Goal: Task Accomplishment & Management: Complete application form

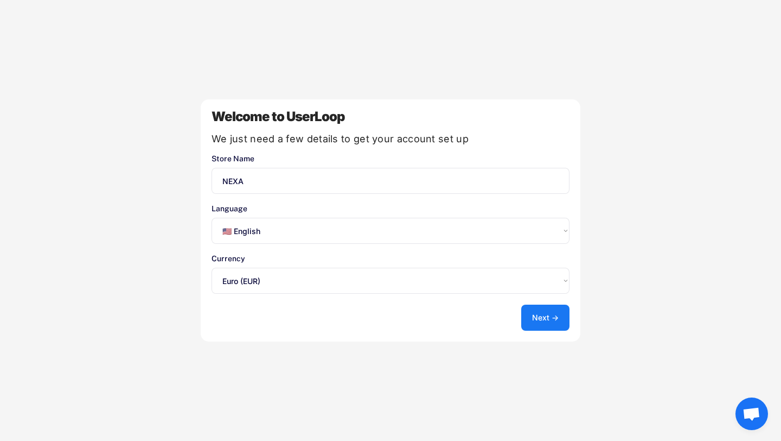
select select ""en""
select select ""1348695171700984260__LOOKUP__1635527639173x833446490375085600""
click at [528, 238] on select "Select an option... 🇺🇸 English 🇫🇷 Français 🇩🇪 Deutsch 🇪🇸 Español" at bounding box center [391, 231] width 358 height 26
select select ""fr""
click at [212, 218] on select "Select an option... 🇺🇸 English 🇫🇷 Français 🇩🇪 Deutsch 🇪🇸 Español" at bounding box center [391, 231] width 358 height 26
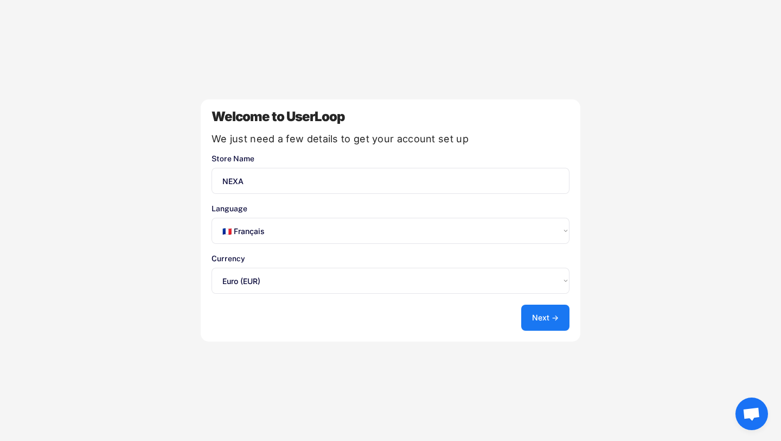
click at [445, 183] on input "input" at bounding box center [391, 181] width 358 height 26
click at [250, 180] on input "input" at bounding box center [391, 181] width 358 height 26
type input "NEXA Titanium"
click at [543, 318] on button "Next →" at bounding box center [545, 317] width 48 height 26
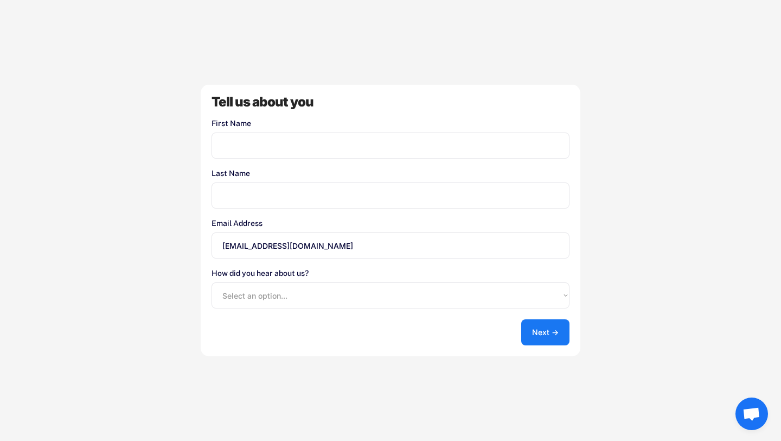
drag, startPoint x: 331, startPoint y: 247, endPoint x: 192, endPoint y: 240, distance: 140.2
click at [192, 240] on div "Welcome to UserLoop We just need a few details to get your account set up Store…" at bounding box center [390, 220] width 781 height 441
type input "s"
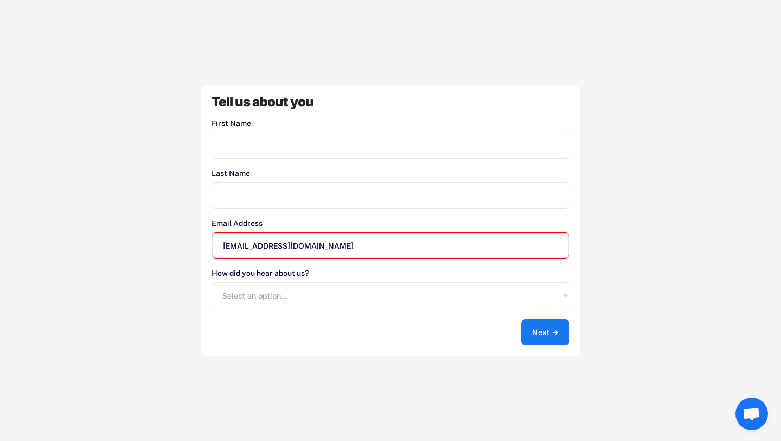
type input "[EMAIL_ADDRESS][DOMAIN_NAME]"
click at [226, 161] on div "Tell us about you First Name Last Name Email Address penda.ecom@gmail.com How d…" at bounding box center [391, 220] width 380 height 271
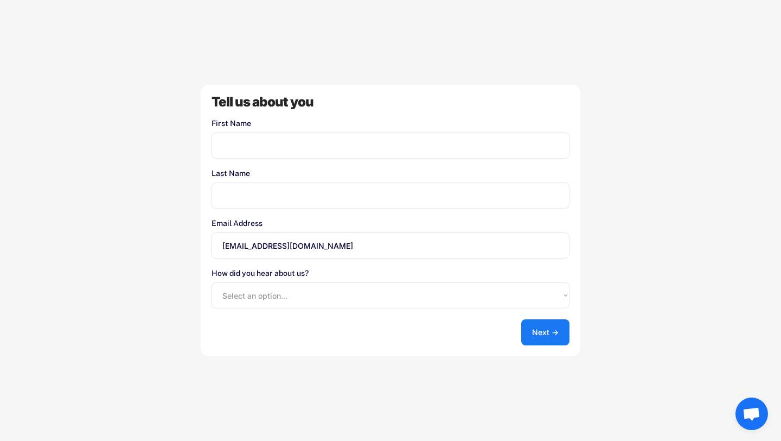
click at [229, 152] on input "input" at bounding box center [391, 145] width 358 height 26
type input "Penda"
click at [228, 189] on input "input" at bounding box center [391, 195] width 358 height 26
type input "Diop"
click at [498, 305] on select "Select an option... Shopify App Store Google UserLoop Blog Referred by a friend…" at bounding box center [391, 295] width 358 height 26
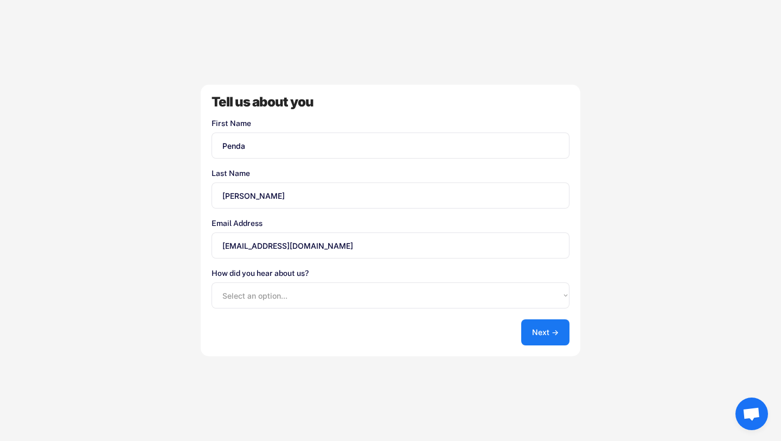
select select ""other""
click at [212, 282] on select "Select an option... Shopify App Store Google UserLoop Blog Referred by a friend…" at bounding box center [391, 295] width 358 height 26
click at [557, 324] on button "Next →" at bounding box center [545, 332] width 48 height 26
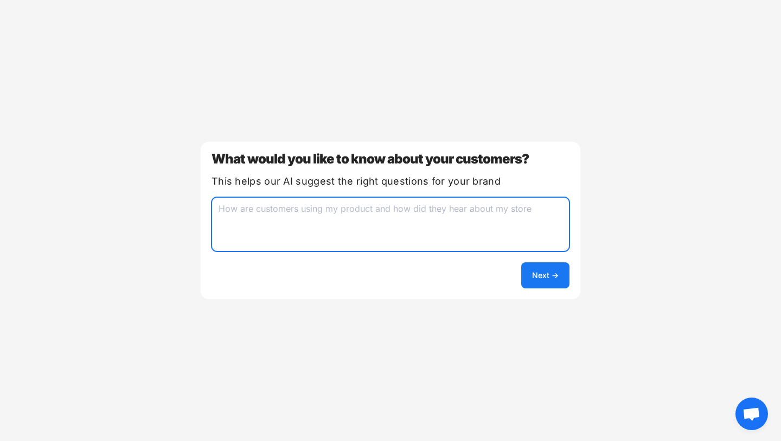
drag, startPoint x: 535, startPoint y: 212, endPoint x: 292, endPoint y: 208, distance: 242.5
click at [292, 208] on textarea at bounding box center [391, 224] width 358 height 54
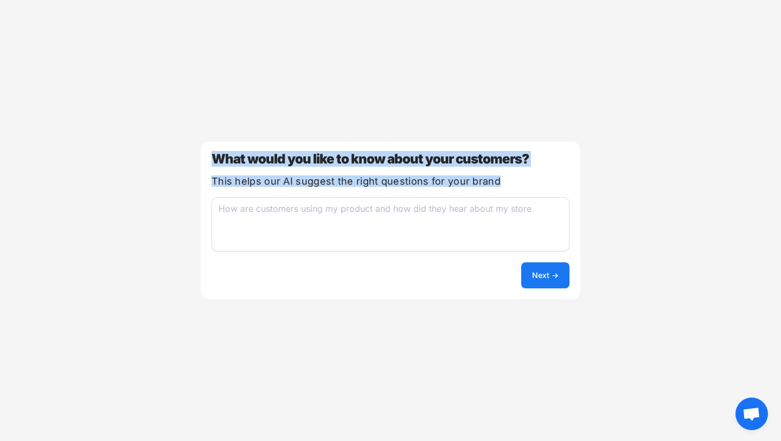
drag, startPoint x: 213, startPoint y: 161, endPoint x: 520, endPoint y: 180, distance: 307.6
click at [520, 180] on div "What would you like to know about your customers? This helps our AI suggest the…" at bounding box center [391, 220] width 380 height 157
copy div "What would you like to know about your customers? This helps our AI suggest the…"
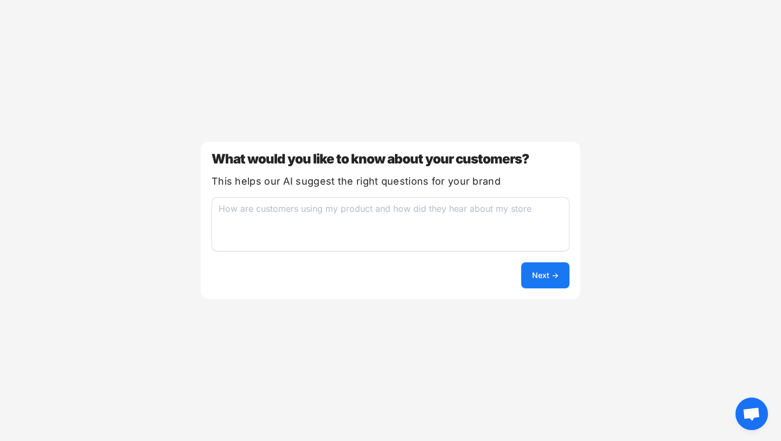
click at [421, 213] on textarea at bounding box center [391, 224] width 358 height 54
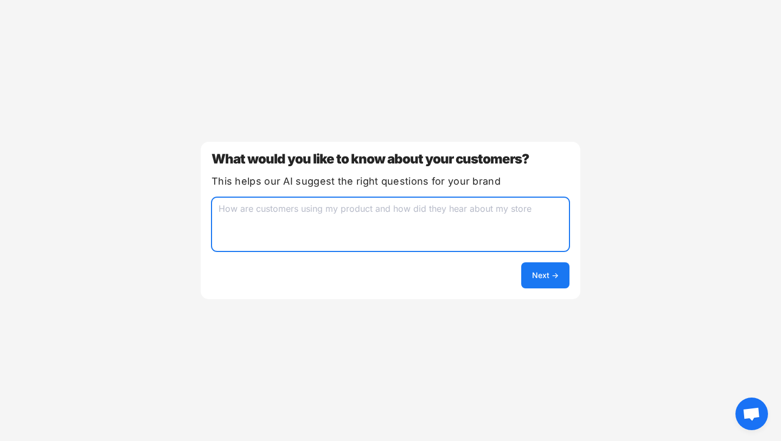
paste textarea "Purchasing Behavior, Product Experience and Preferences"
type textarea "Purchasing Behavior, Product Experience and Preferences"
click at [537, 275] on button "Next →" at bounding box center [545, 275] width 48 height 26
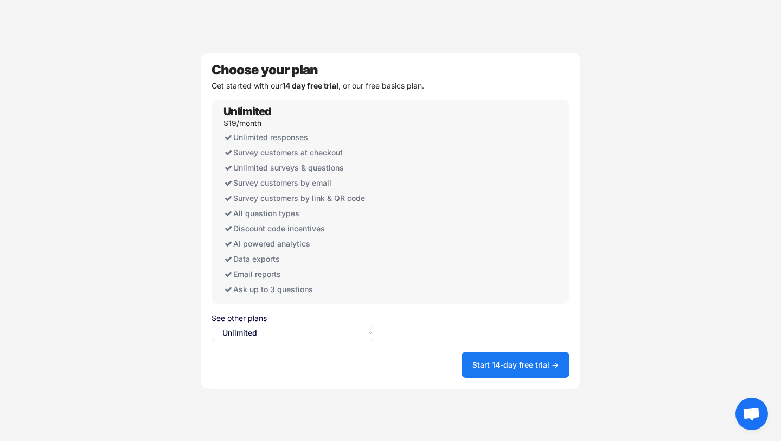
click at [345, 334] on select "Select an option... Unlimited Free" at bounding box center [293, 332] width 163 height 16
select select ""free0""
click at [212, 324] on select "Select an option... Unlimited Free" at bounding box center [293, 332] width 163 height 16
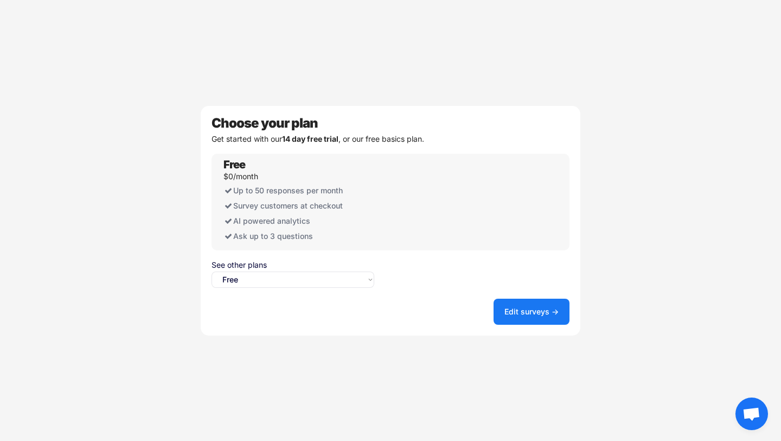
click at [512, 305] on button "Edit surveys →" at bounding box center [532, 311] width 76 height 26
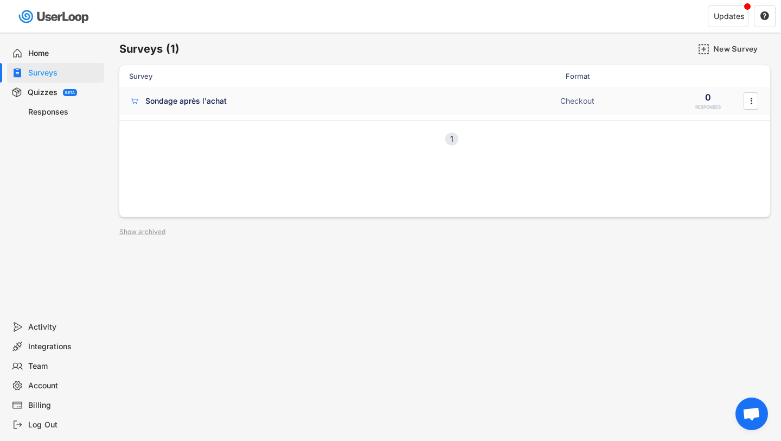
click at [214, 100] on div "Sondage après l'achat" at bounding box center [185, 100] width 81 height 11
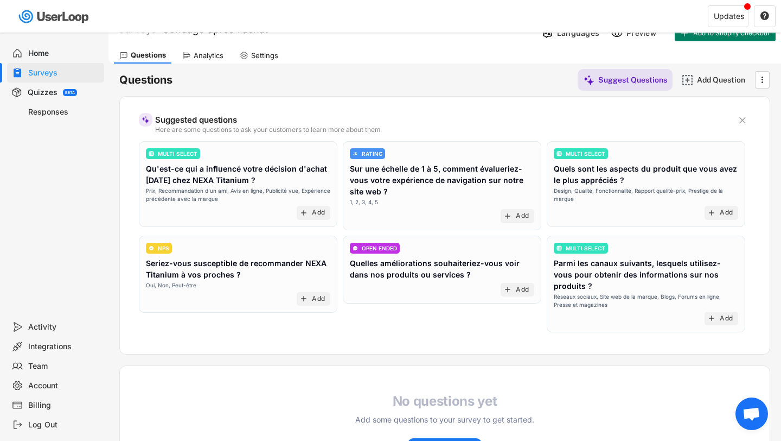
scroll to position [21, 0]
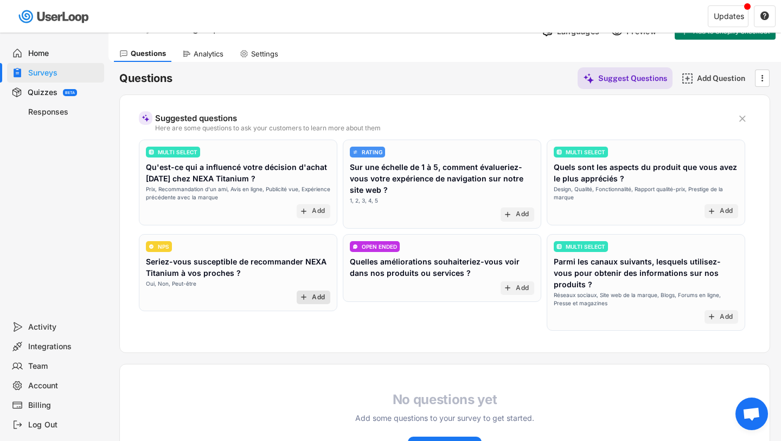
click at [313, 295] on div "Add" at bounding box center [318, 297] width 13 height 9
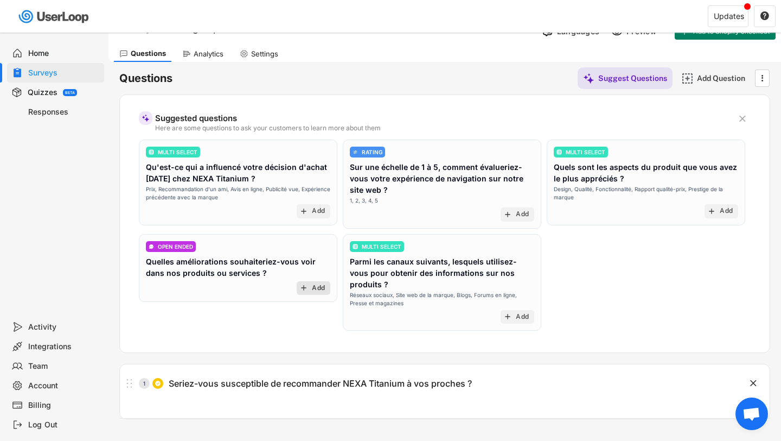
click at [318, 286] on div "Add" at bounding box center [318, 288] width 13 height 9
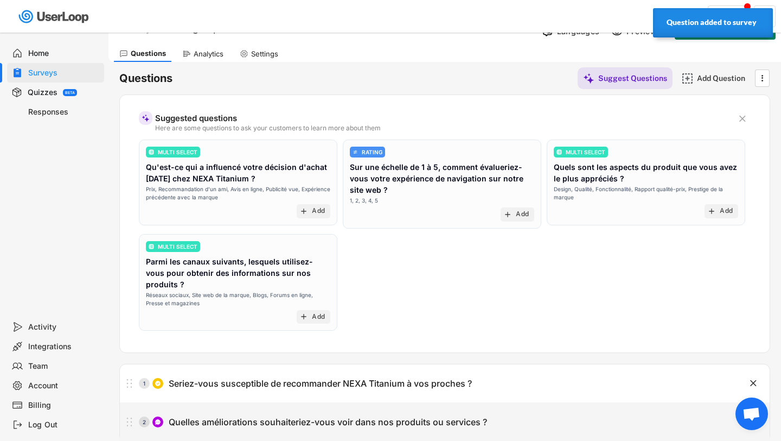
click at [466, 416] on div "Quelles améliorations souhaiteriez-vous voir dans nos produits ou services ?" at bounding box center [328, 421] width 318 height 11
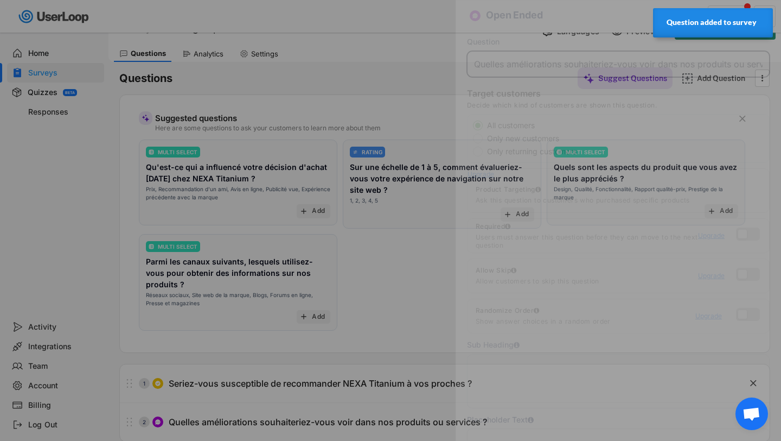
scroll to position [0, 25]
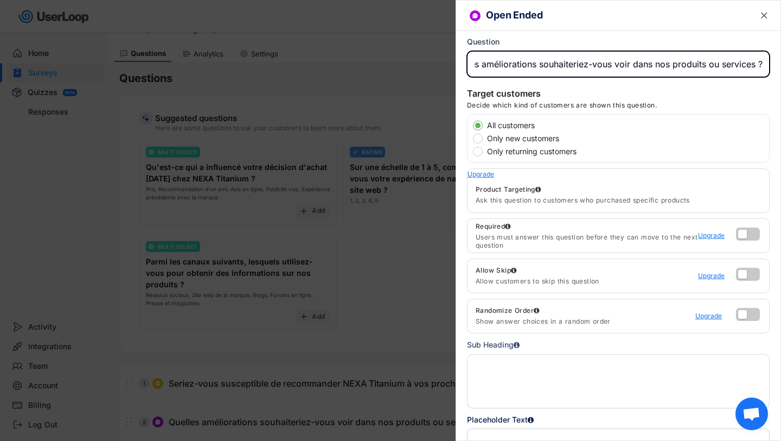
drag, startPoint x: 709, startPoint y: 65, endPoint x: 758, endPoint y: 63, distance: 49.9
click at [758, 63] on input "input" at bounding box center [618, 64] width 303 height 26
type input "Quelles améliorations souhaiteriez-vous voir dans nos produits ?"
click at [433, 336] on div at bounding box center [390, 220] width 781 height 441
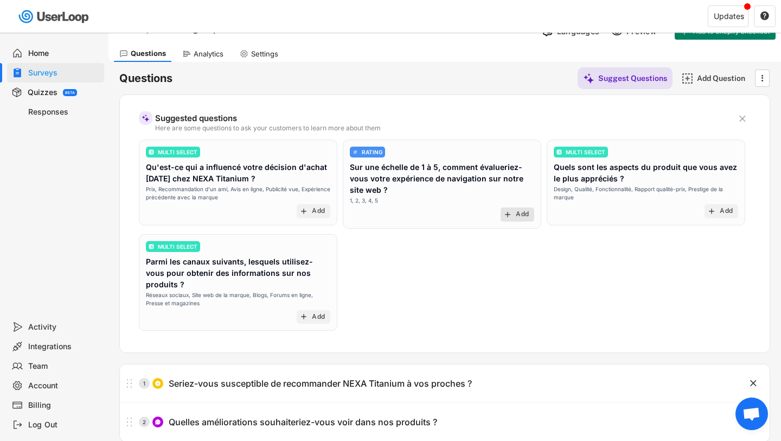
click at [514, 213] on div "add Add" at bounding box center [518, 214] width 34 height 14
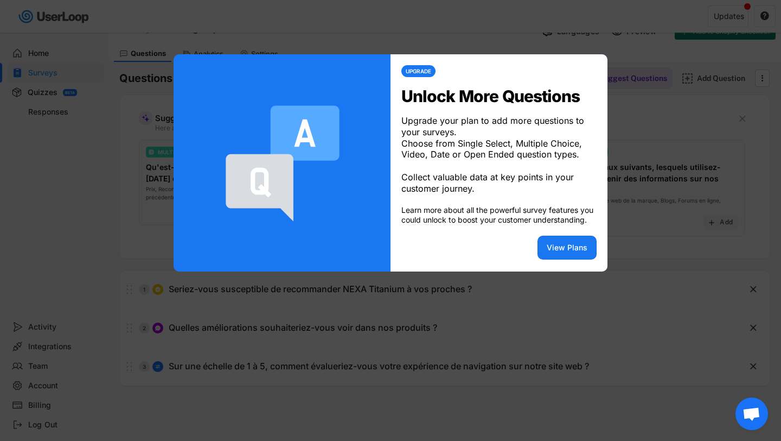
click at [648, 64] on div at bounding box center [390, 220] width 781 height 441
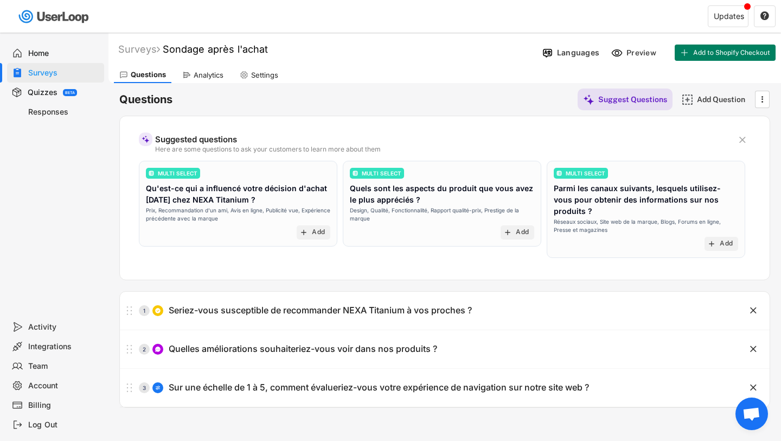
click at [52, 96] on div "Quizzes" at bounding box center [43, 92] width 30 height 10
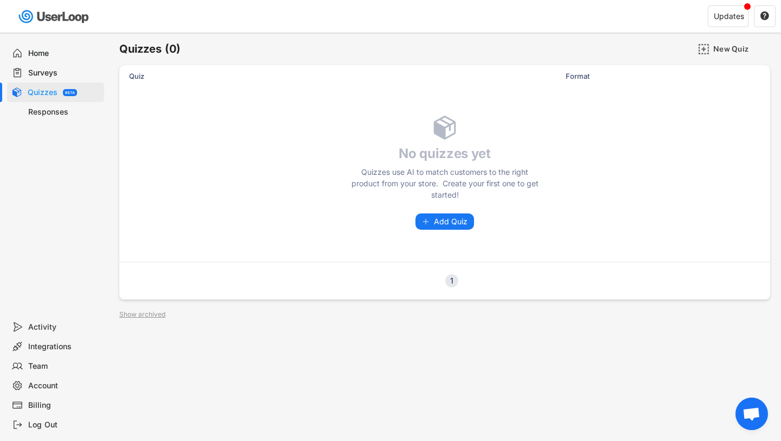
click at [55, 70] on div "Surveys" at bounding box center [64, 73] width 72 height 10
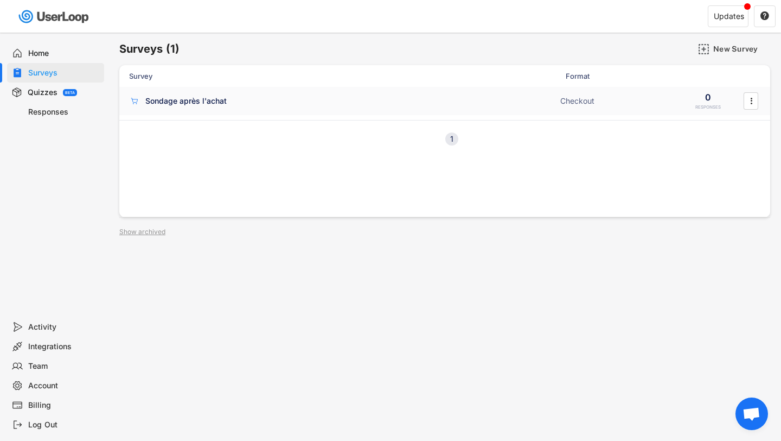
click at [216, 99] on div "Sondage après l'achat" at bounding box center [185, 100] width 81 height 11
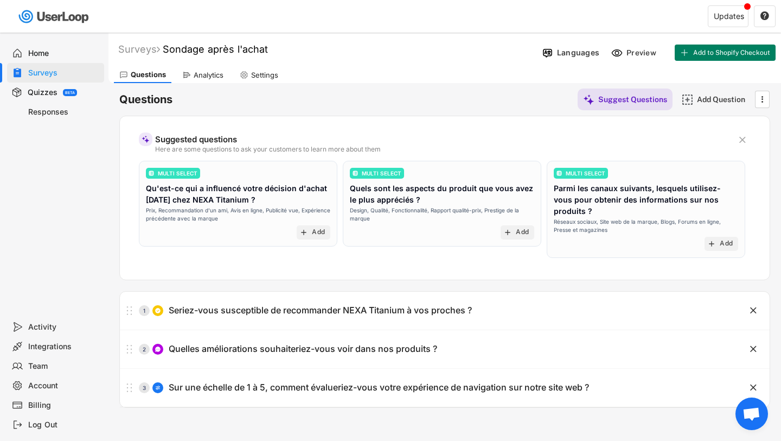
click at [213, 76] on div "Analytics" at bounding box center [209, 75] width 30 height 9
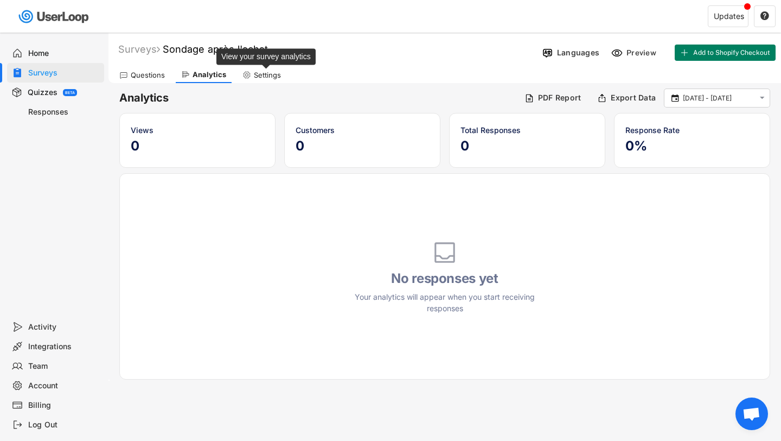
click at [273, 78] on div "Settings" at bounding box center [267, 75] width 27 height 9
select select ""weekly""
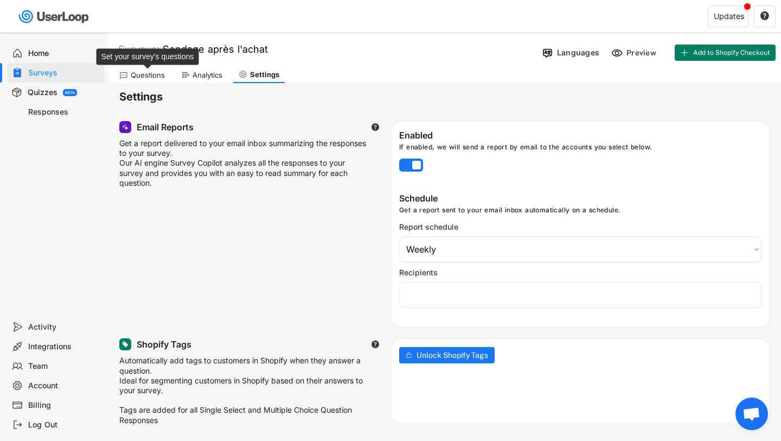
select select "1348695171700984260__LOOKUP__1760137337540x460034040251997100"
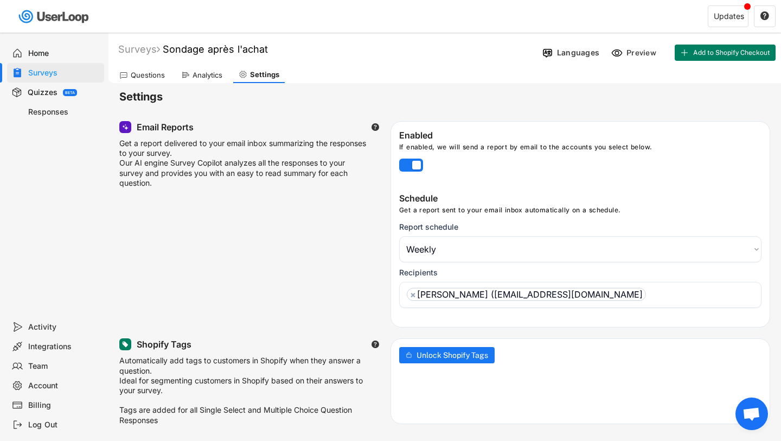
click at [156, 73] on div "Questions" at bounding box center [148, 75] width 34 height 9
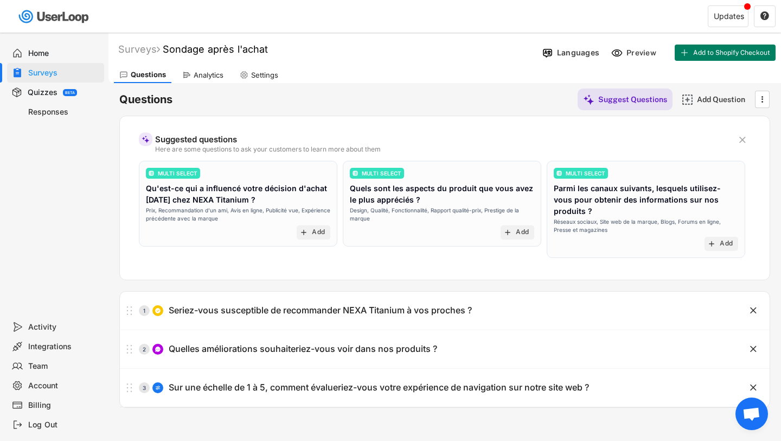
click at [199, 79] on div "Analytics" at bounding box center [203, 75] width 52 height 16
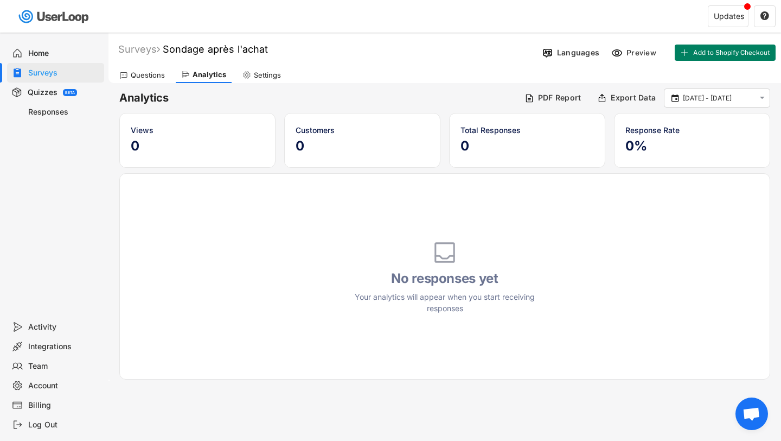
click at [264, 76] on div "Settings" at bounding box center [267, 75] width 27 height 9
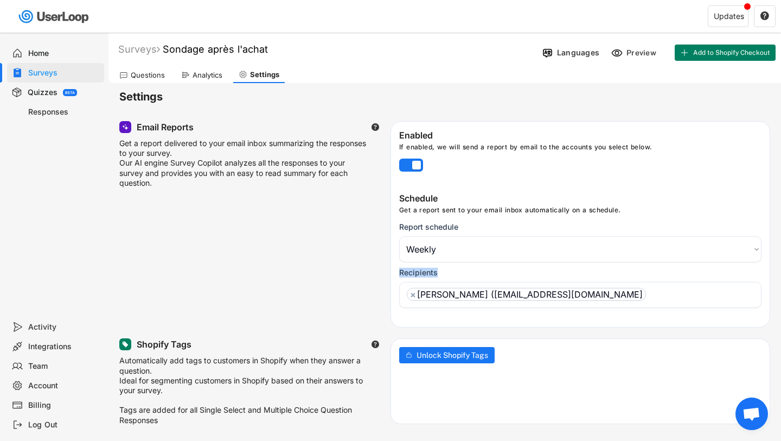
drag, startPoint x: 443, startPoint y: 272, endPoint x: 393, endPoint y: 272, distance: 50.5
click at [393, 272] on div "Schedule Get a report sent to your email inbox automatically on a schedule. Rep…" at bounding box center [580, 253] width 379 height 120
copy div "Recipients"
click at [552, 47] on img at bounding box center [547, 52] width 11 height 11
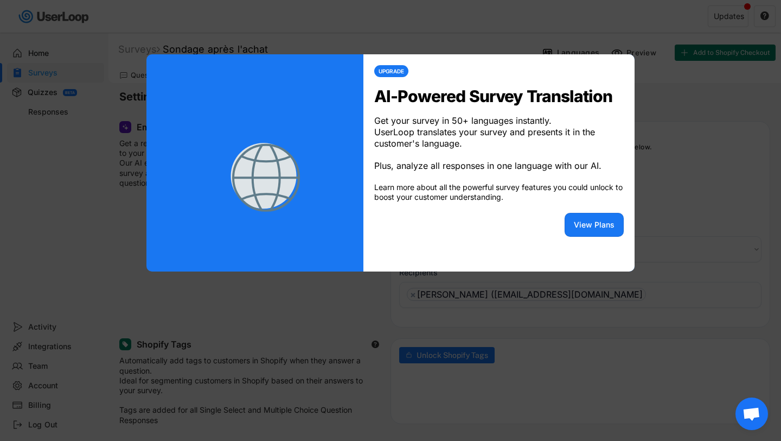
click at [666, 156] on div at bounding box center [390, 220] width 781 height 441
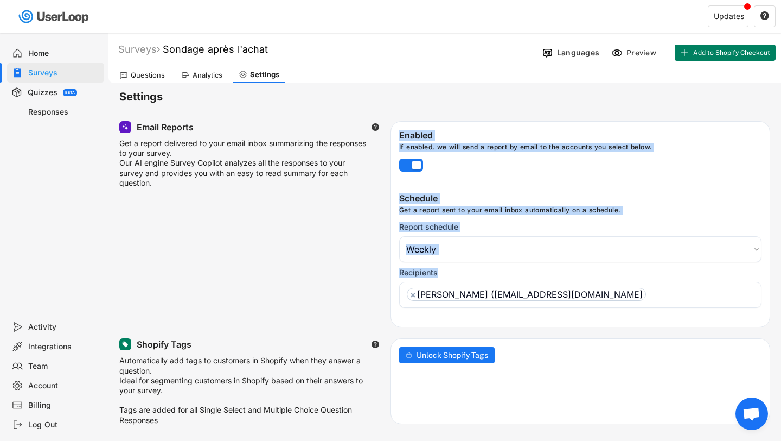
drag, startPoint x: 400, startPoint y: 136, endPoint x: 610, endPoint y: 303, distance: 268.0
click at [610, 303] on div "Enabled If enabled, we will send a report by email to the accounts you select b…" at bounding box center [581, 224] width 380 height 206
copy div "Enabled If enabled, we will send a report by email to the accounts you select b…"
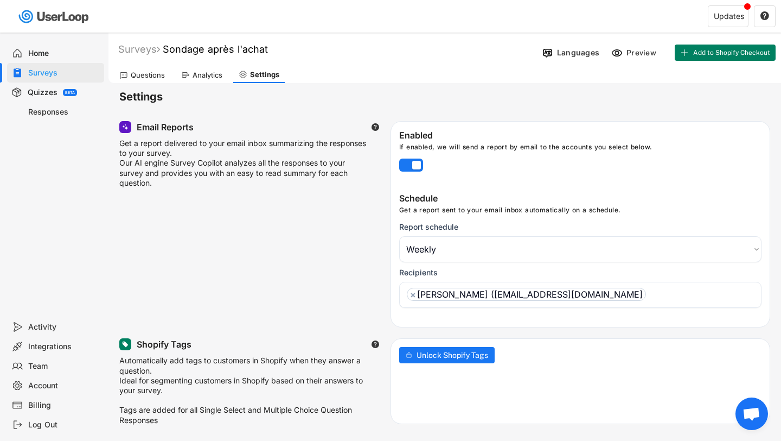
click at [562, 200] on div "Schedule" at bounding box center [581, 199] width 365 height 13
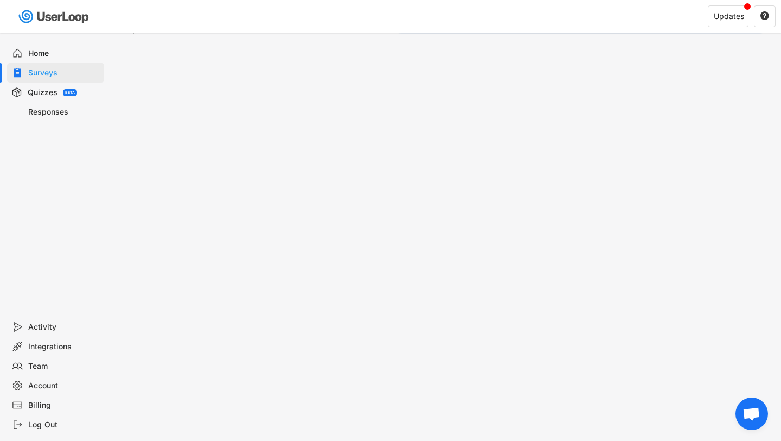
click at [49, 325] on div "Activity" at bounding box center [64, 327] width 72 height 10
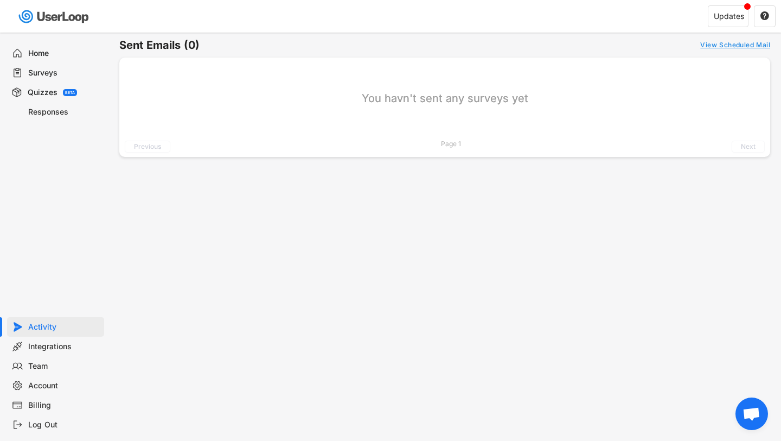
click at [53, 356] on div "Team" at bounding box center [55, 366] width 97 height 20
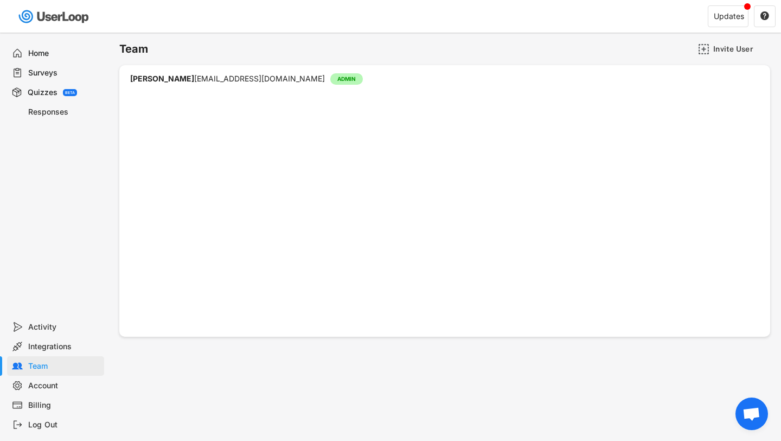
click at [56, 337] on div "Integrations" at bounding box center [55, 346] width 97 height 20
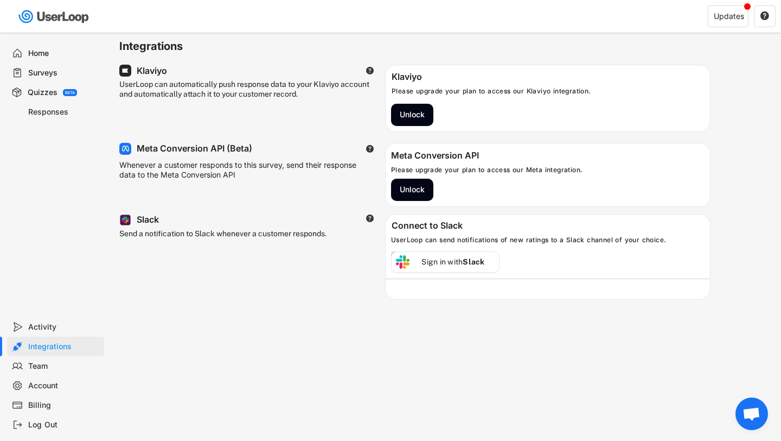
click at [62, 368] on div "Team" at bounding box center [64, 366] width 72 height 10
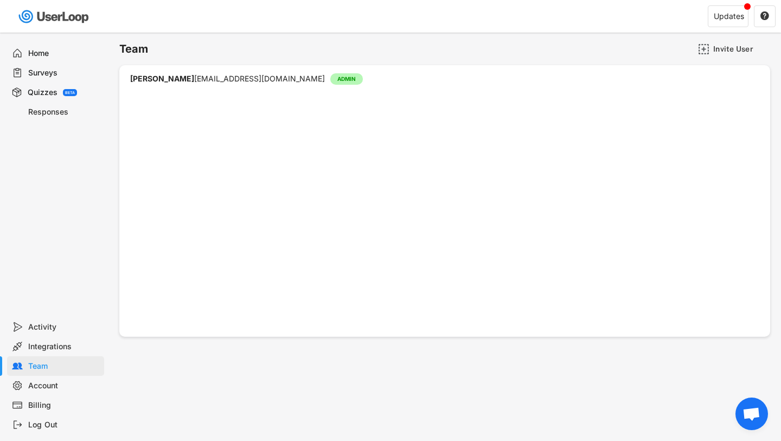
click at [62, 377] on div "Account" at bounding box center [55, 385] width 97 height 20
select select ""fr""
select select ""1_week""
